Goal: Task Accomplishment & Management: Use online tool/utility

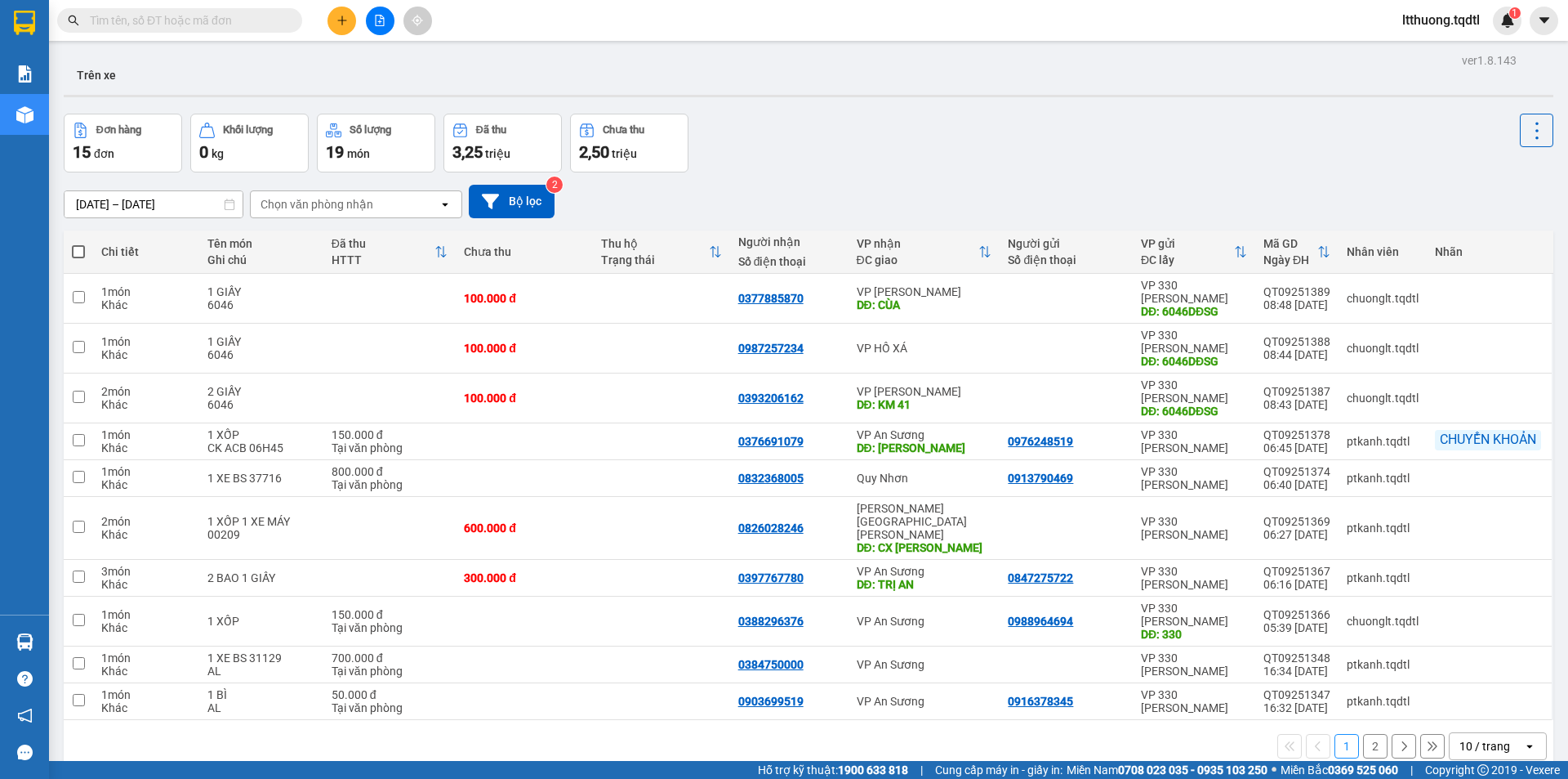
click at [231, 16] on input "text" at bounding box center [186, 21] width 192 height 18
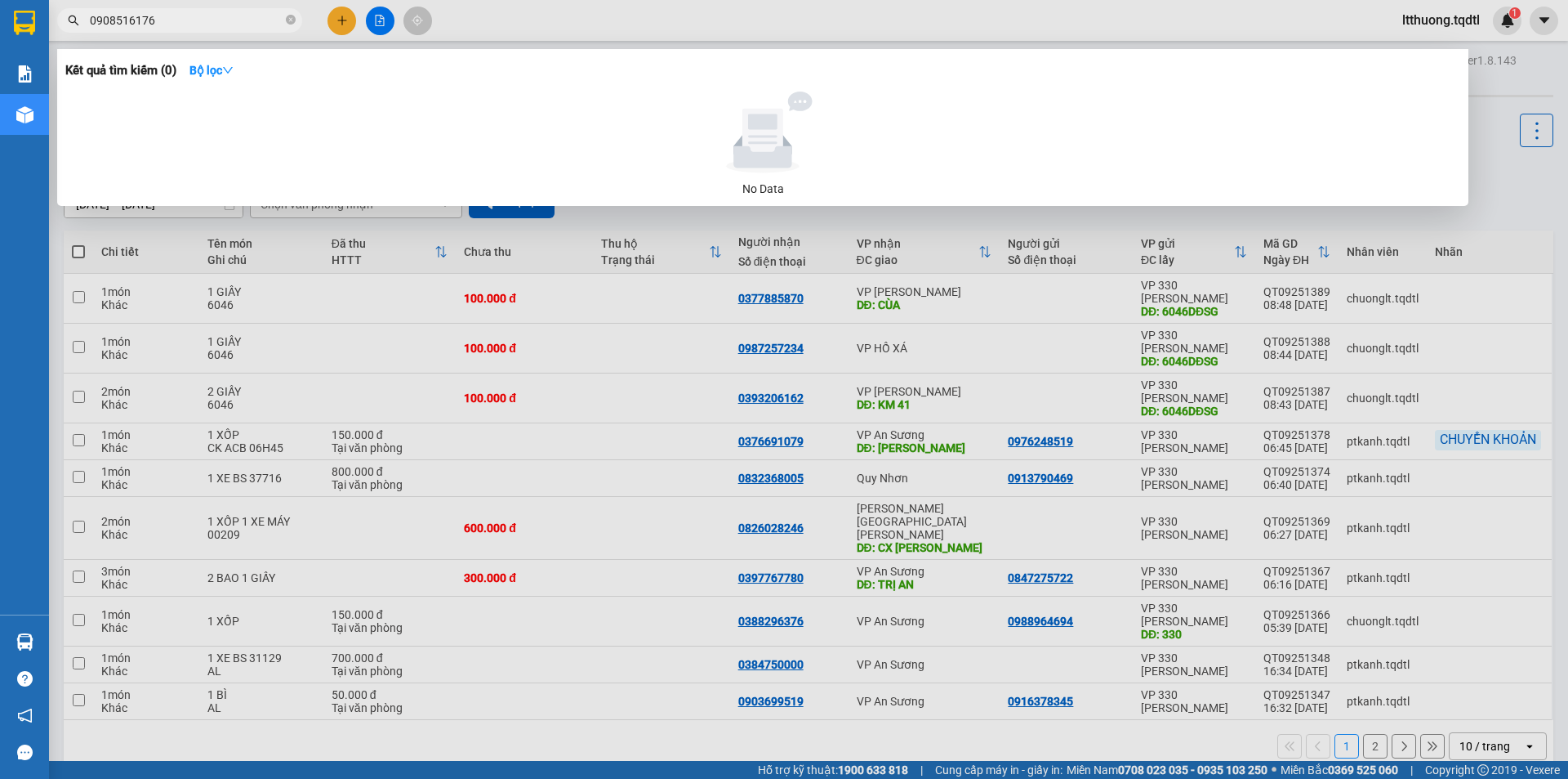
type input "0908516176"
click at [670, 496] on div at bounding box center [784, 389] width 1568 height 779
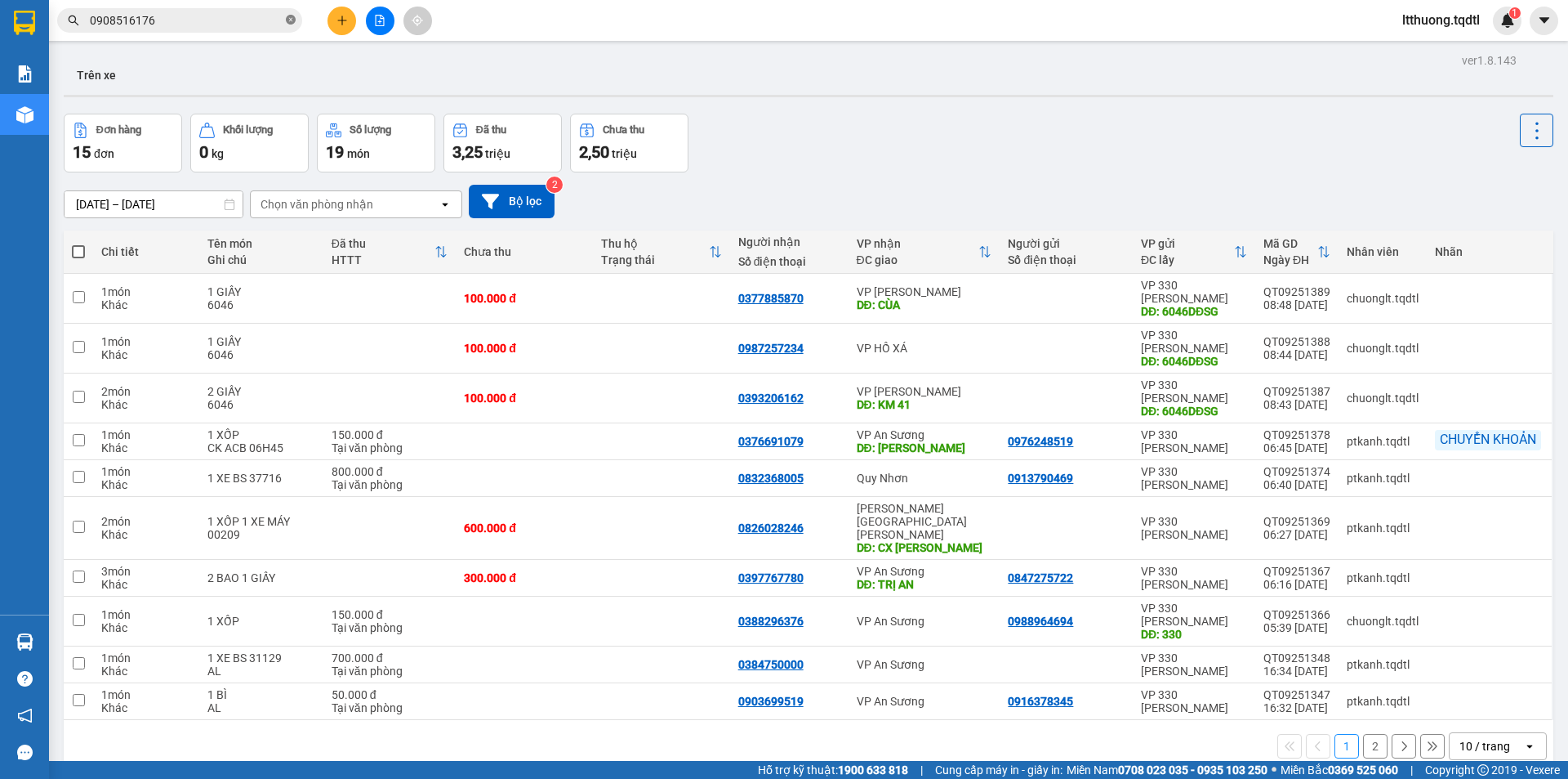
click at [291, 22] on icon "close-circle" at bounding box center [291, 20] width 10 height 10
click at [168, 16] on input "text" at bounding box center [186, 21] width 192 height 18
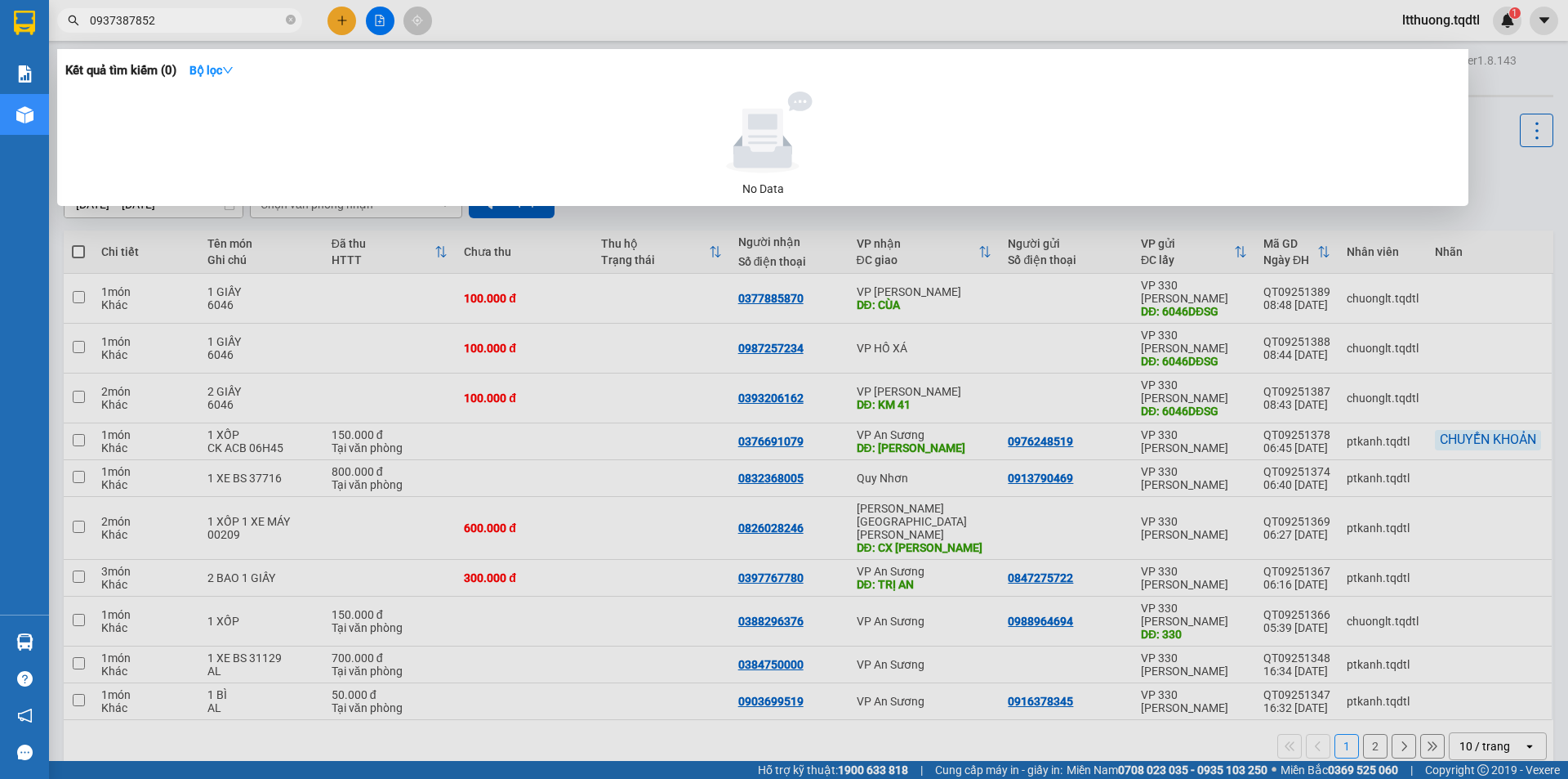
type input "0937387852"
click at [712, 386] on div at bounding box center [784, 389] width 1568 height 779
